Goal: Consume media (video, audio): Watch videos, listen to music or podcasts

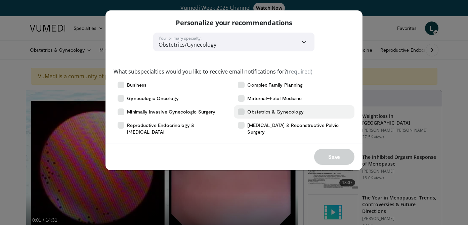
click at [240, 115] on icon at bounding box center [241, 112] width 7 height 7
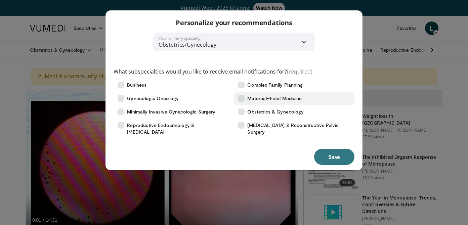
click at [240, 99] on icon at bounding box center [241, 98] width 7 height 7
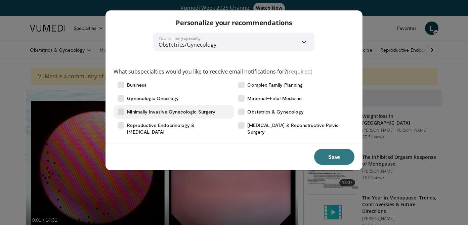
click at [122, 109] on icon at bounding box center [121, 112] width 7 height 7
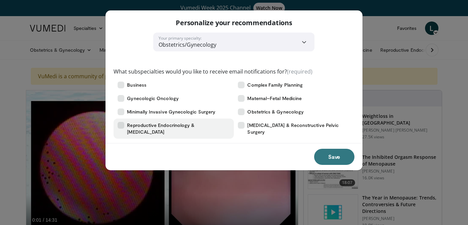
click at [121, 128] on icon at bounding box center [121, 125] width 7 height 7
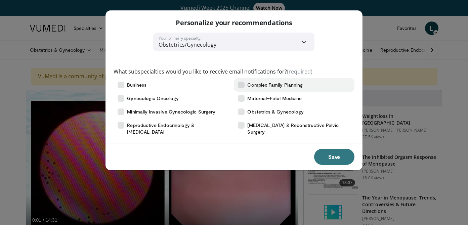
click at [243, 84] on icon at bounding box center [241, 85] width 7 height 7
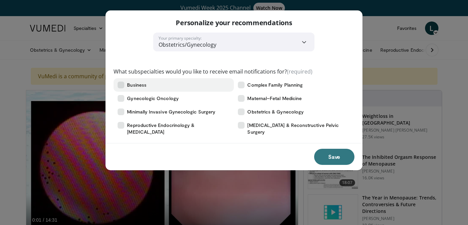
click at [121, 84] on icon at bounding box center [121, 85] width 7 height 7
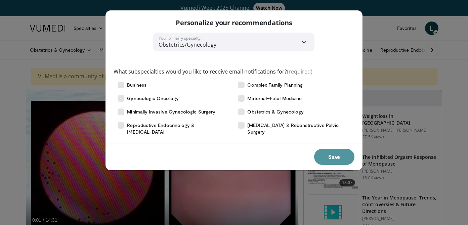
click at [321, 154] on button "Save" at bounding box center [334, 157] width 40 height 16
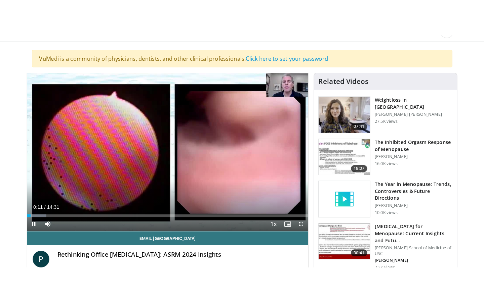
scroll to position [56, 0]
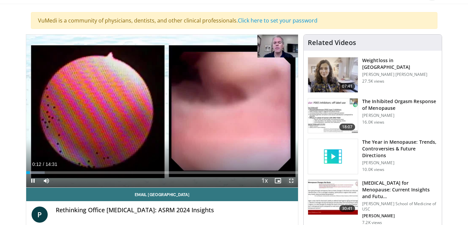
click at [291, 180] on span "Video Player" at bounding box center [291, 180] width 13 height 13
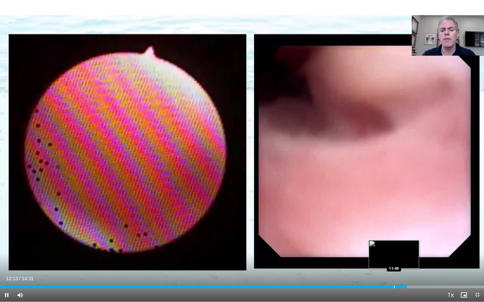
click at [394, 225] on div "Progress Bar" at bounding box center [394, 287] width 1 height 3
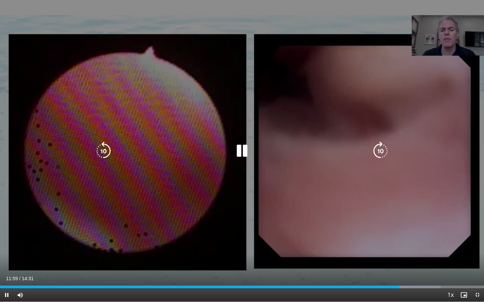
click at [329, 65] on div "10 seconds Tap to unmute" at bounding box center [242, 151] width 484 height 302
click at [339, 60] on div "10 seconds Tap to unmute" at bounding box center [242, 151] width 484 height 302
click at [80, 39] on div "10 seconds Tap to unmute" at bounding box center [242, 151] width 484 height 302
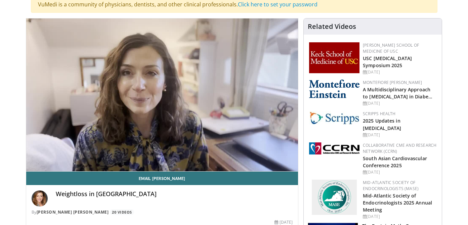
scroll to position [73, 0]
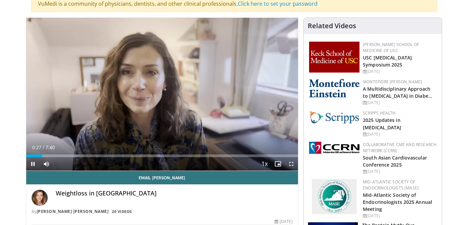
click at [214, 163] on video-js "**********" at bounding box center [162, 94] width 272 height 153
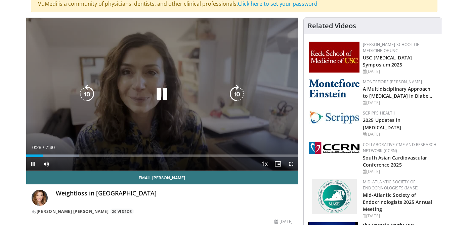
click at [204, 134] on div "10 seconds Tap to unmute" at bounding box center [162, 94] width 272 height 153
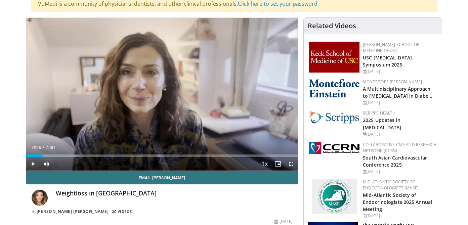
click at [245, 147] on div "Current Time 0:29 / Duration 7:40" at bounding box center [162, 147] width 272 height 6
click at [31, 164] on span "Video Player" at bounding box center [32, 163] width 13 height 13
click at [159, 146] on div "Current Time 0:59 / Duration 7:40" at bounding box center [162, 147] width 272 height 6
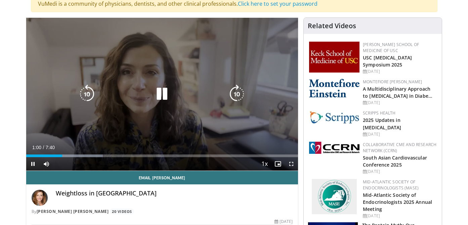
click at [156, 132] on div "10 seconds Tap to unmute" at bounding box center [162, 94] width 272 height 153
click at [154, 139] on div "10 seconds Tap to unmute" at bounding box center [162, 94] width 272 height 153
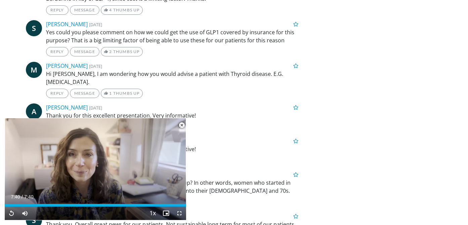
scroll to position [1419, 0]
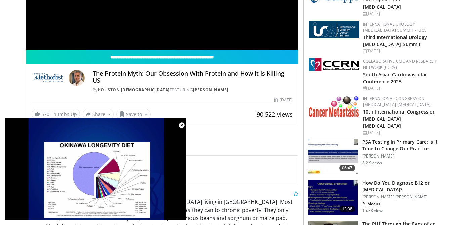
scroll to position [191, 0]
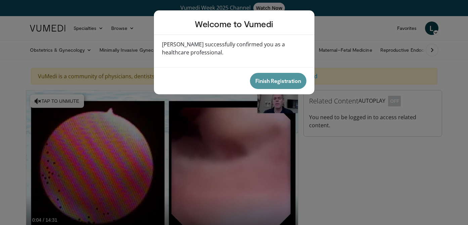
click at [292, 83] on button "Finish Registration" at bounding box center [278, 81] width 56 height 16
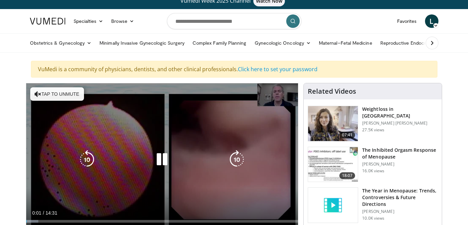
scroll to position [8, 0]
